Goal: Find contact information: Find contact information

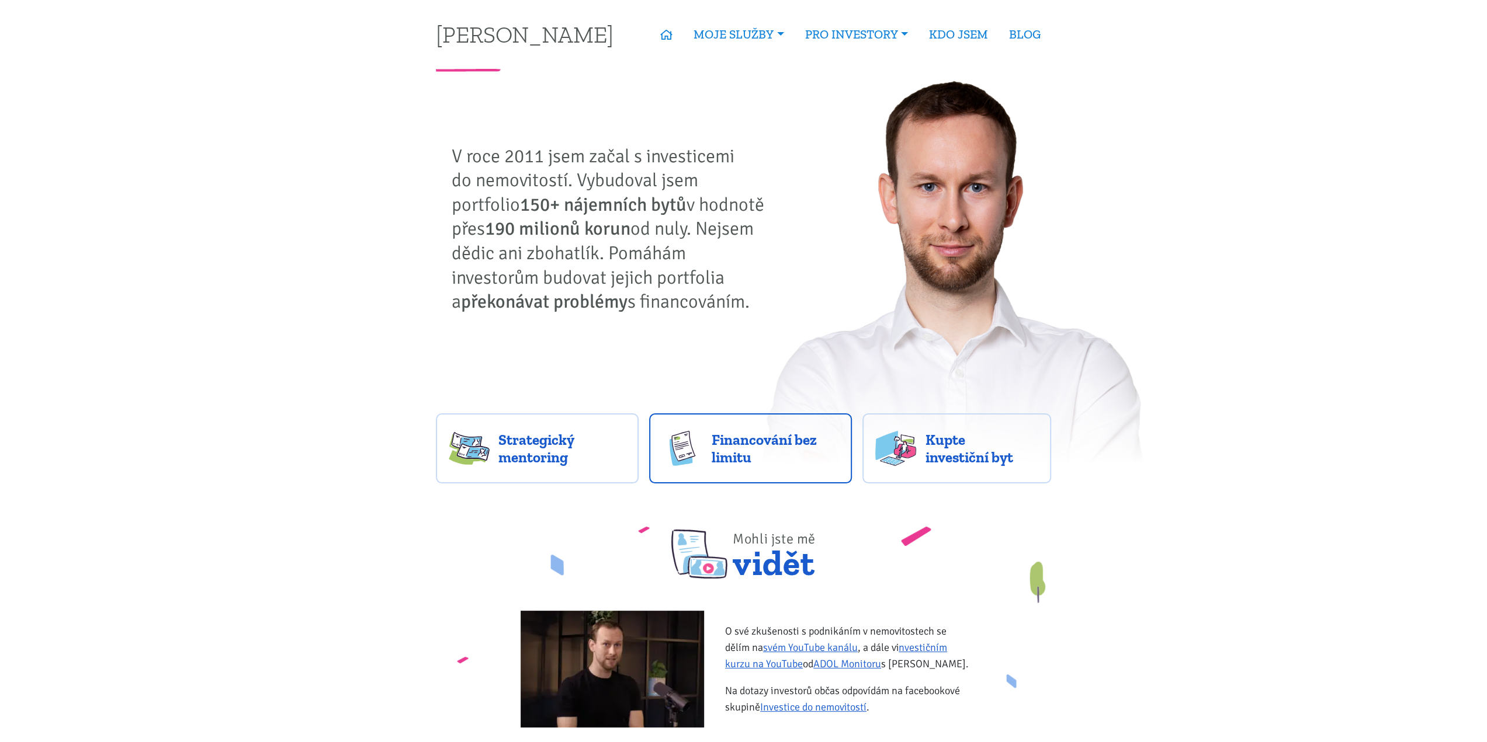
click at [747, 448] on span "Financování bez limitu" at bounding box center [774, 448] width 127 height 35
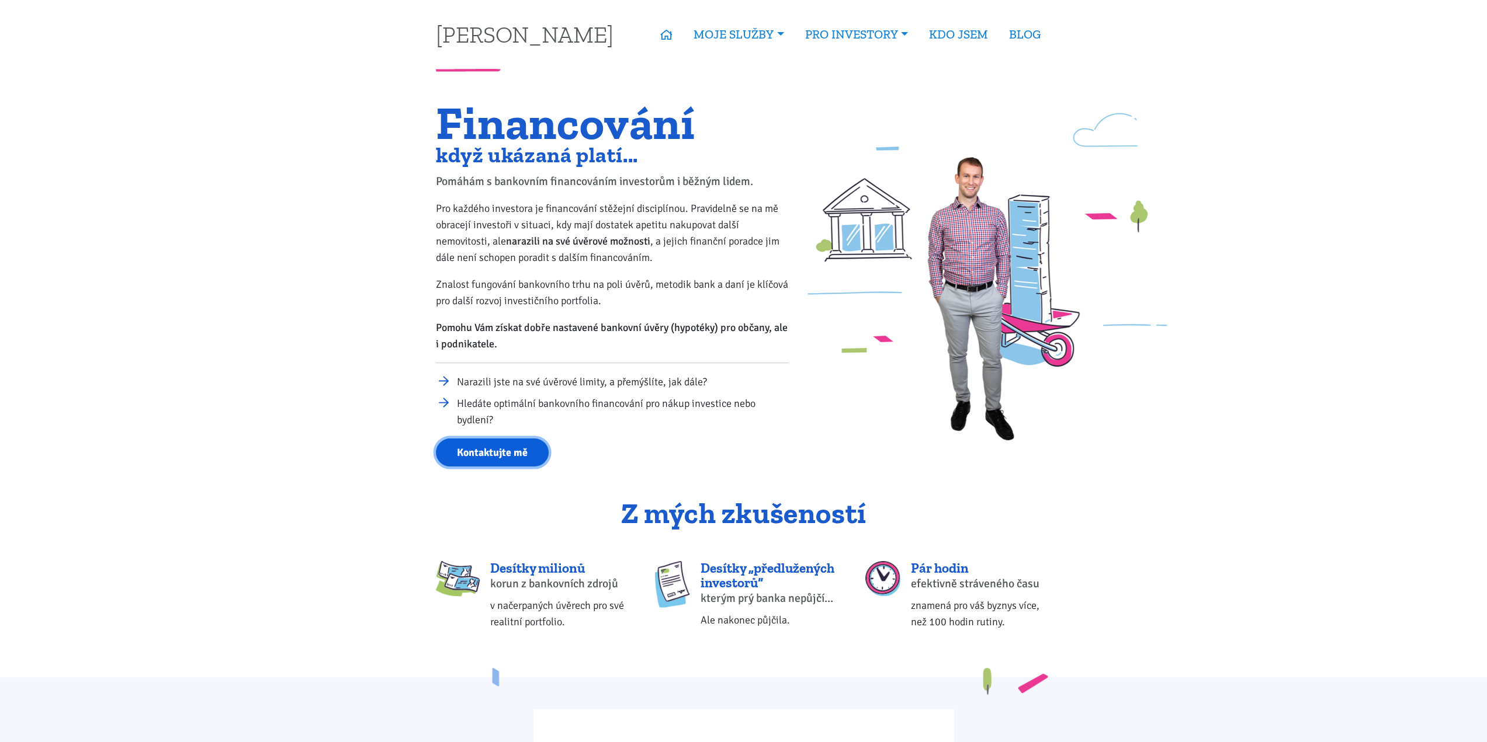
click at [480, 454] on link "Kontaktujte mě" at bounding box center [492, 453] width 113 height 29
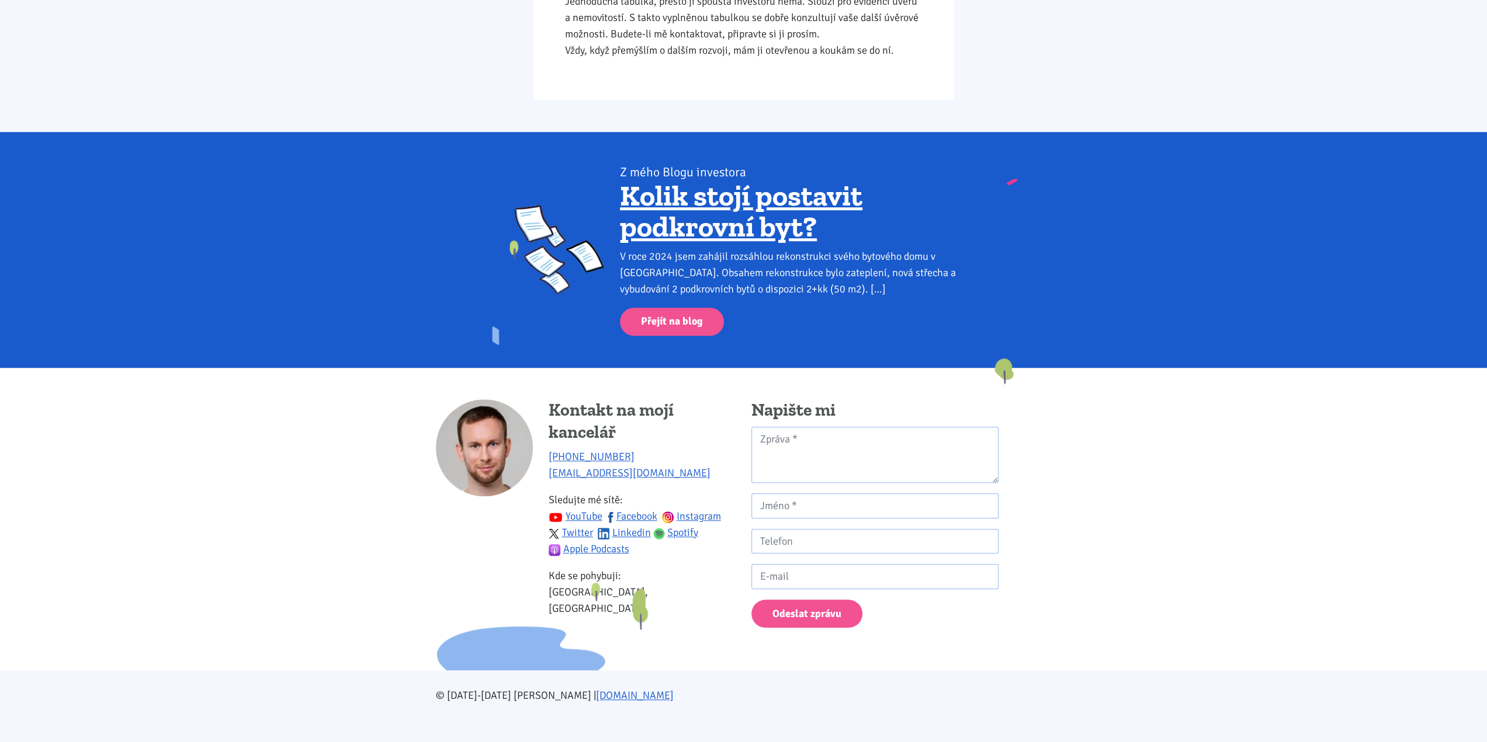
scroll to position [821, 0]
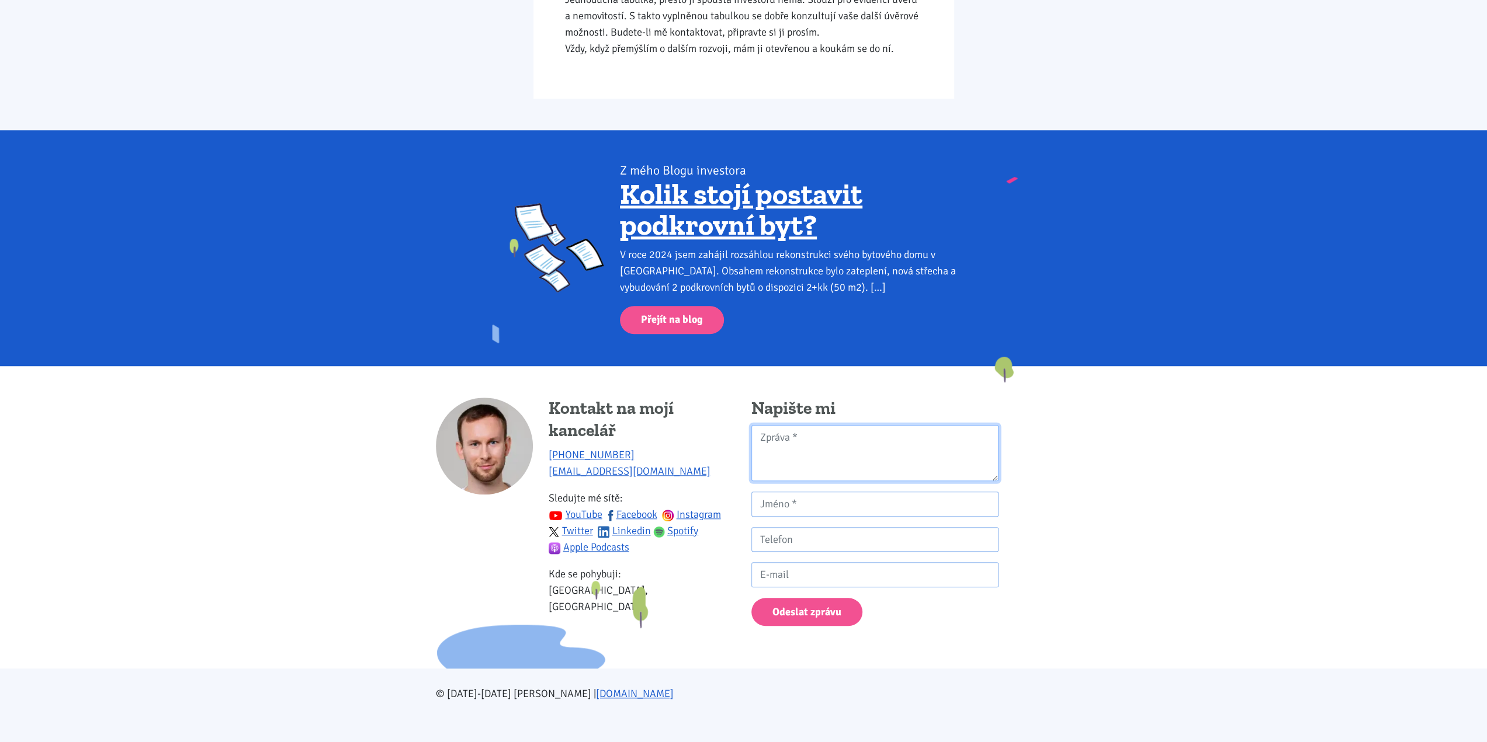
click at [784, 436] on textarea "Kontaktní formulář" at bounding box center [874, 453] width 247 height 57
click at [851, 456] on textarea "Kontaktní formulář" at bounding box center [874, 453] width 247 height 57
